Goal: Find specific page/section: Find specific page/section

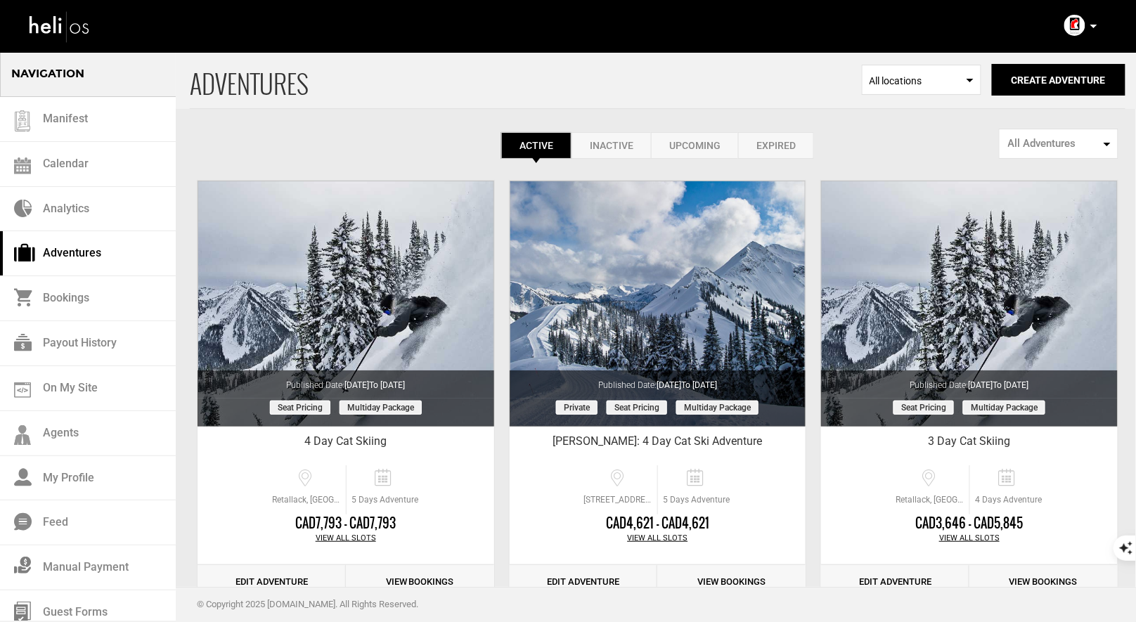
click at [1087, 30] on div "Account Settings Change Password Logout" at bounding box center [1082, 25] width 51 height 27
click at [1092, 20] on p at bounding box center [1093, 26] width 8 height 16
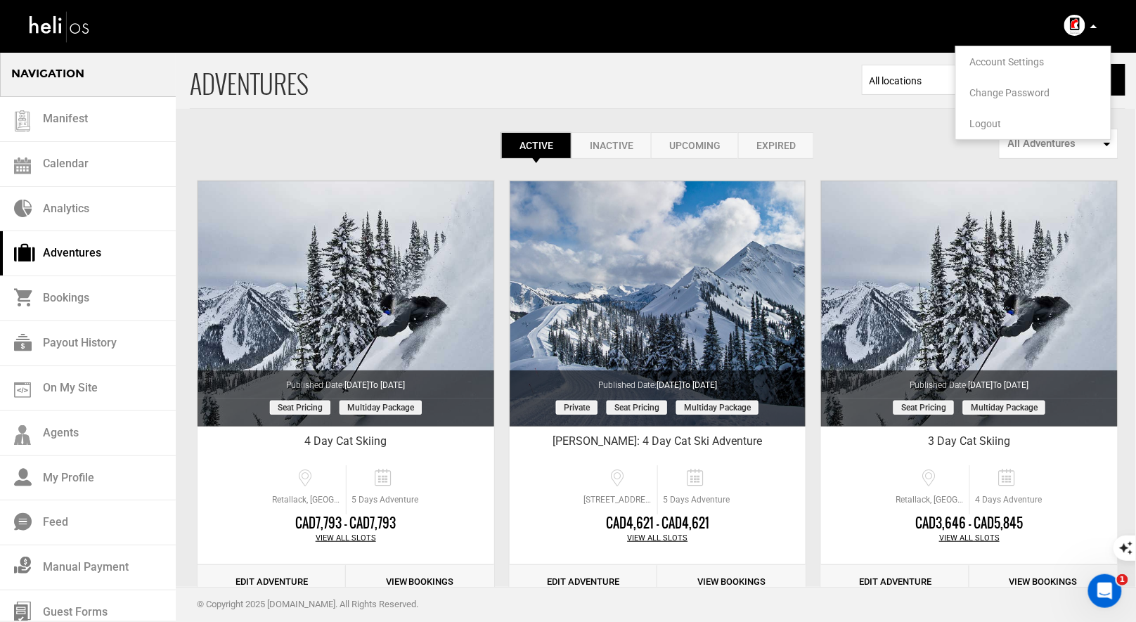
click at [980, 122] on span "Logout" at bounding box center [986, 123] width 32 height 11
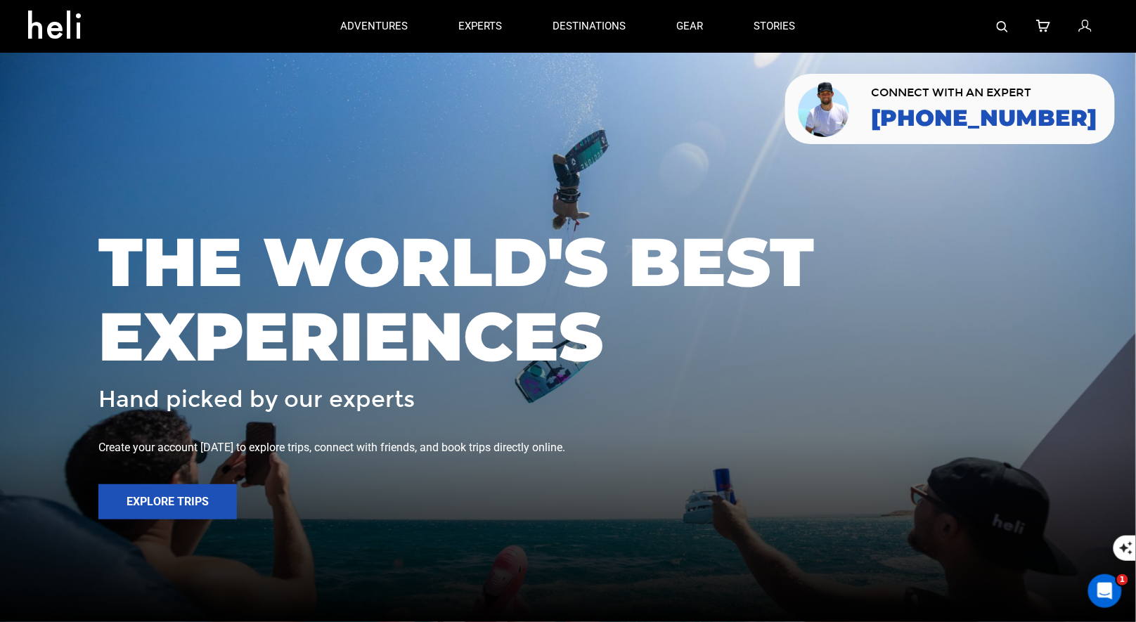
click at [998, 29] on img at bounding box center [1002, 26] width 11 height 11
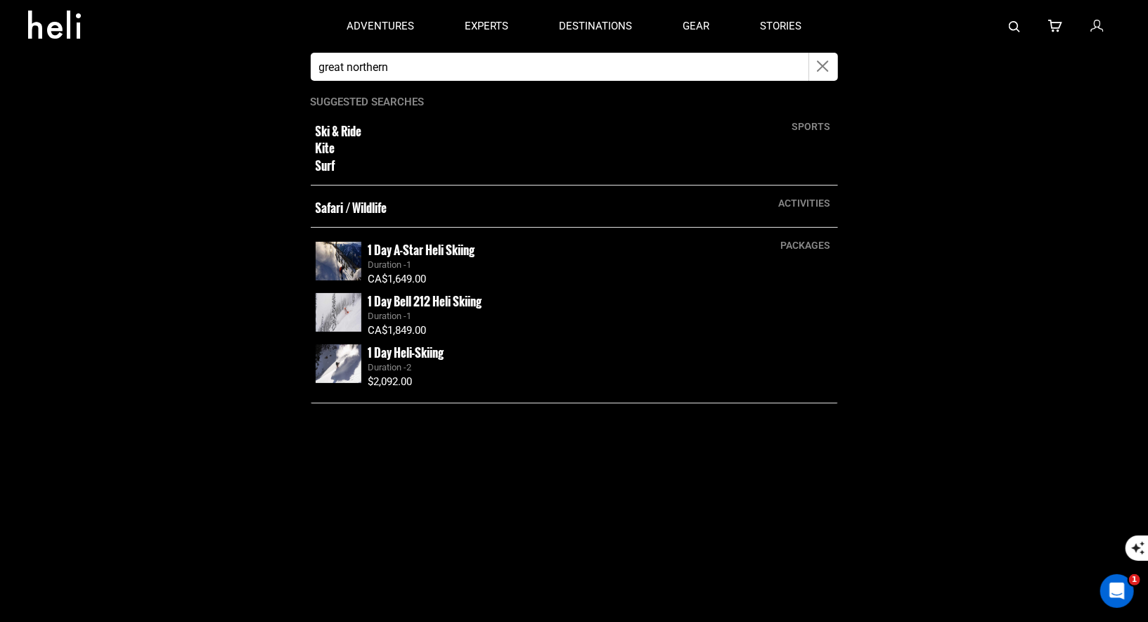
type input "great northern powder guides"
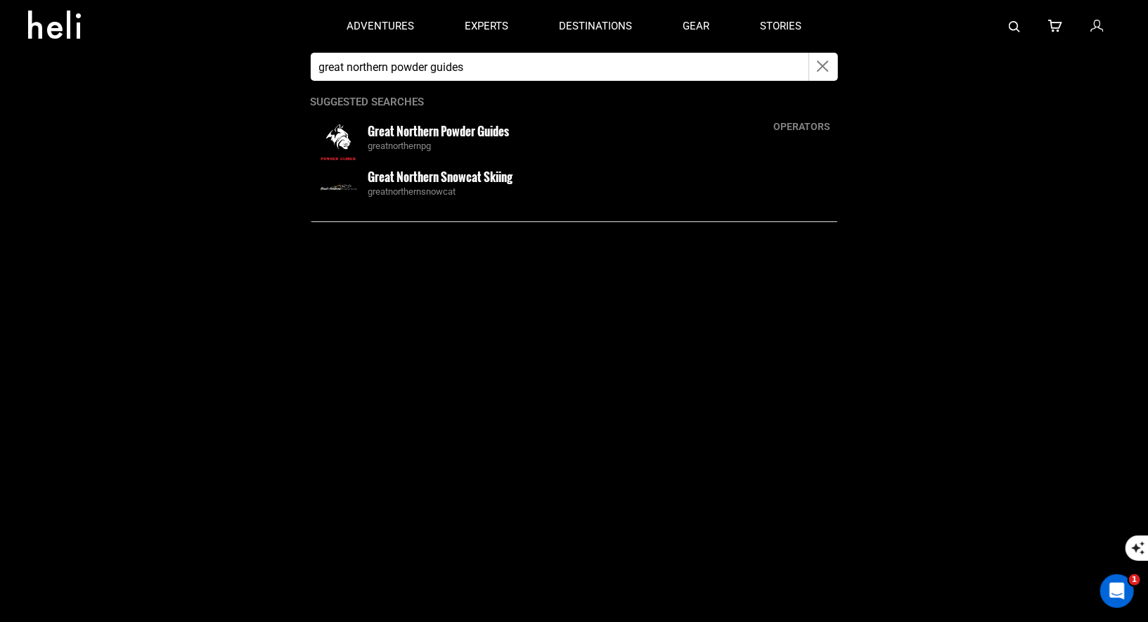
click at [386, 136] on small "Great Northern Powder Guides" at bounding box center [438, 131] width 141 height 18
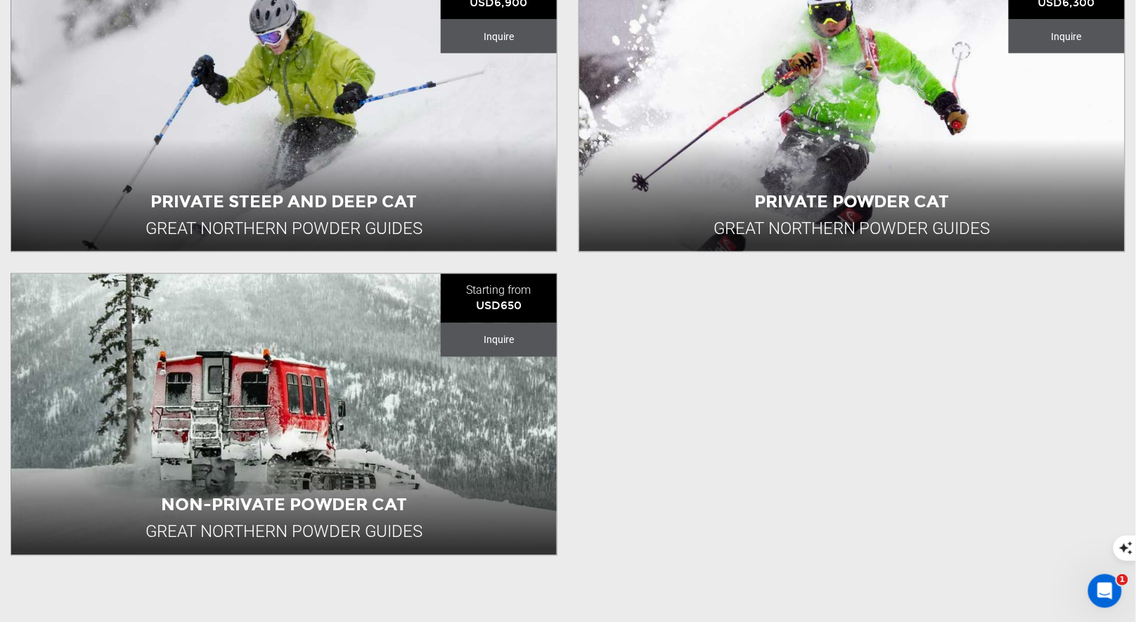
scroll to position [593, 0]
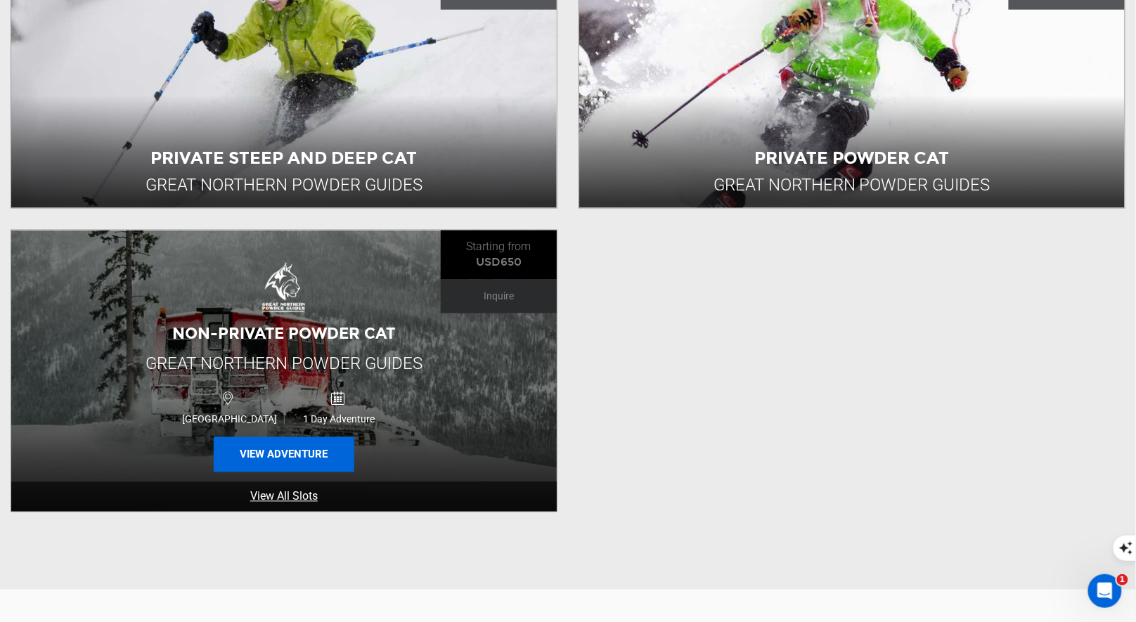
click at [328, 452] on button "View Adventure" at bounding box center [284, 454] width 141 height 35
